Goal: Task Accomplishment & Management: Complete application form

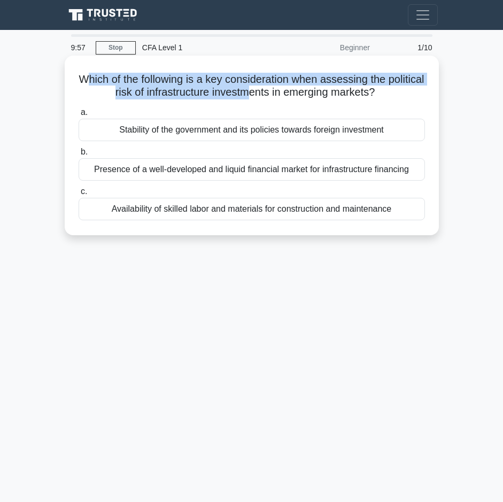
drag, startPoint x: 103, startPoint y: 80, endPoint x: 267, endPoint y: 90, distance: 163.9
click at [267, 90] on h5 "Which of the following is a key consideration when assessing the political risk…" at bounding box center [252, 86] width 349 height 27
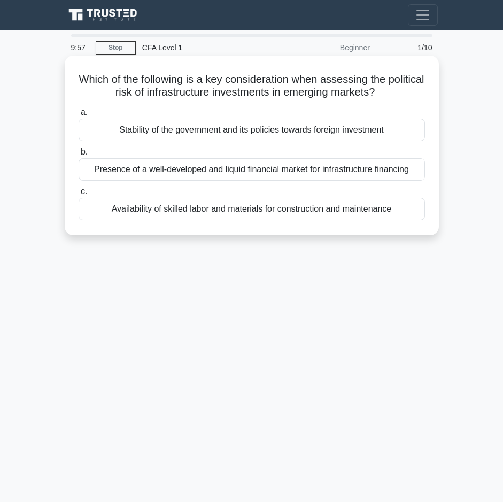
click at [294, 89] on h5 "Which of the following is a key consideration when assessing the political risk…" at bounding box center [252, 86] width 349 height 27
drag, startPoint x: 96, startPoint y: 78, endPoint x: 400, endPoint y: 92, distance: 304.0
click at [400, 92] on h5 "Which of the following is a key consideration when assessing the political risk…" at bounding box center [252, 86] width 349 height 27
click at [370, 92] on h5 "Which of the following is a key consideration when assessing the political risk…" at bounding box center [252, 86] width 349 height 27
click at [280, 125] on div "Stability of the government and its policies towards foreign investment" at bounding box center [252, 130] width 347 height 22
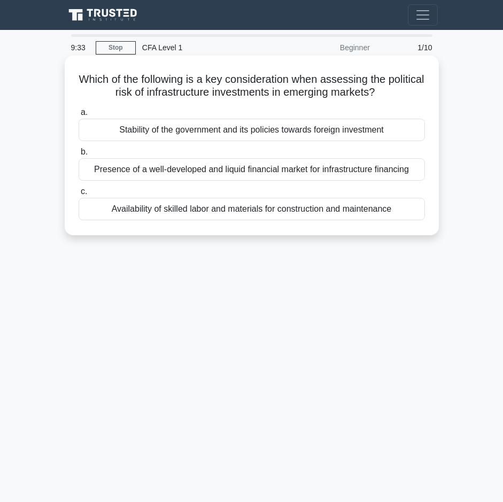
click at [79, 116] on input "a. Stability of the government and its policies towards foreign investment" at bounding box center [79, 112] width 0 height 7
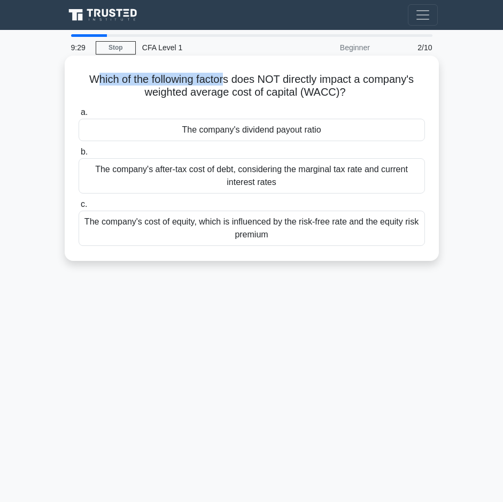
drag, startPoint x: 91, startPoint y: 74, endPoint x: 225, endPoint y: 73, distance: 134.2
click at [225, 73] on h5 "Which of the following factors does NOT directly impact a company's weighted av…" at bounding box center [252, 86] width 349 height 27
click at [261, 92] on h5 "Which of the following factors does NOT directly impact a company's weighted av…" at bounding box center [252, 86] width 349 height 27
click at [318, 135] on div "The company's dividend payout ratio" at bounding box center [252, 130] width 347 height 22
click at [79, 116] on input "a. The company's dividend payout ratio" at bounding box center [79, 112] width 0 height 7
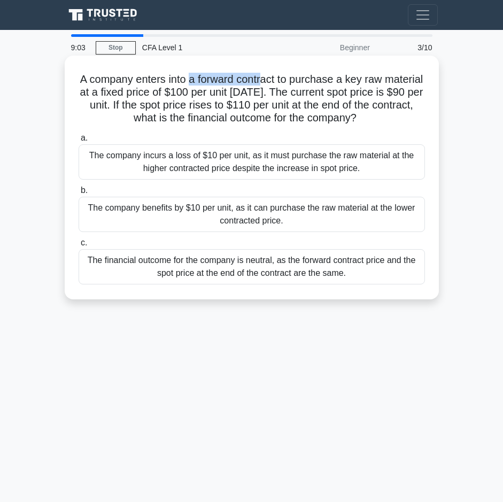
drag, startPoint x: 211, startPoint y: 85, endPoint x: 286, endPoint y: 84, distance: 74.3
click at [284, 85] on h5 "A company enters into a forward contract to purchase a key raw material at a fi…" at bounding box center [252, 99] width 349 height 52
click at [351, 81] on h5 "A company enters into a forward contract to purchase a key raw material at a fi…" at bounding box center [252, 99] width 349 height 52
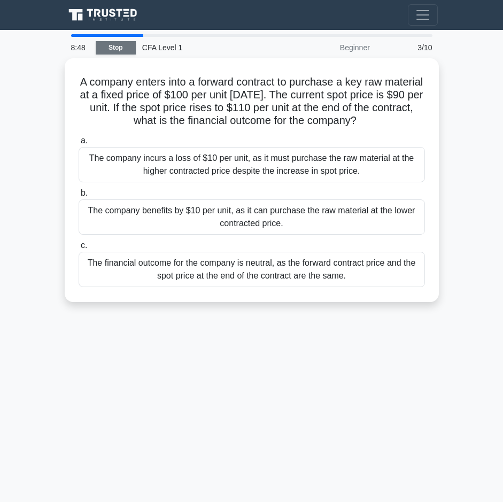
click at [110, 49] on link "Stop" at bounding box center [116, 47] width 40 height 13
click at [113, 48] on link "Stop" at bounding box center [116, 47] width 40 height 13
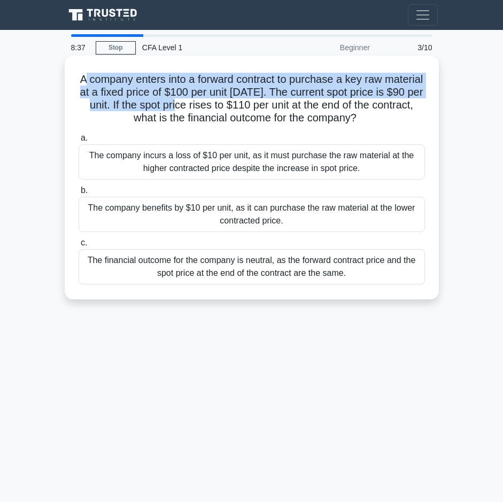
drag, startPoint x: 100, startPoint y: 79, endPoint x: 272, endPoint y: 110, distance: 174.9
click at [233, 109] on h5 "A company enters into a forward contract to purchase a key raw material at a fi…" at bounding box center [252, 99] width 349 height 52
click at [203, 87] on h5 "A company enters into a forward contract to purchase a key raw material at a fi…" at bounding box center [252, 99] width 349 height 52
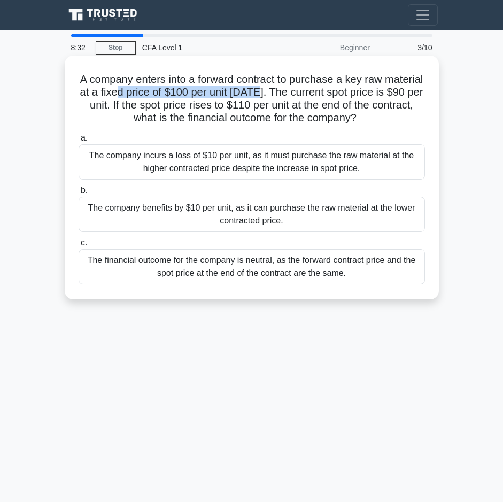
drag, startPoint x: 164, startPoint y: 94, endPoint x: 301, endPoint y: 88, distance: 137.0
click at [301, 88] on h5 "A company enters into a forward contract to purchase a key raw material at a fi…" at bounding box center [252, 99] width 349 height 52
drag, startPoint x: 187, startPoint y: 104, endPoint x: 405, endPoint y: 118, distance: 218.6
click at [405, 118] on h5 "A company enters into a forward contract to purchase a key raw material at a fi…" at bounding box center [252, 99] width 349 height 52
click at [305, 104] on h5 "A company enters into a forward contract to purchase a key raw material at a fi…" at bounding box center [252, 99] width 349 height 52
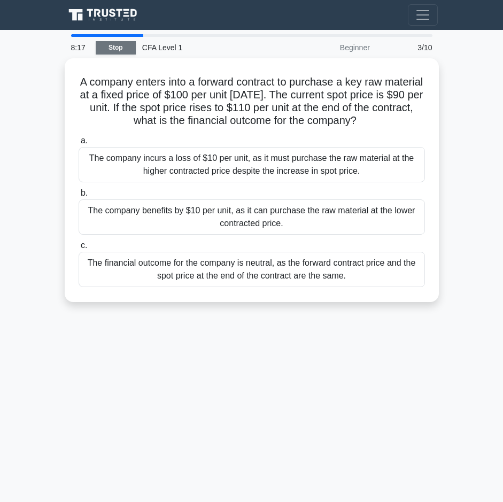
click at [124, 47] on link "Stop" at bounding box center [116, 47] width 40 height 13
